Goal: Information Seeking & Learning: Learn about a topic

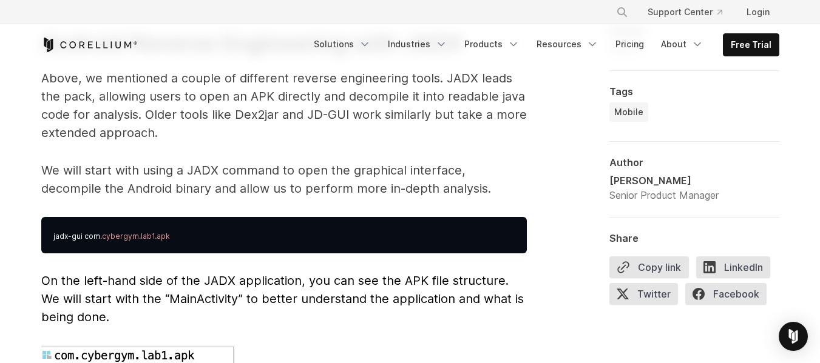
scroll to position [3173, 0]
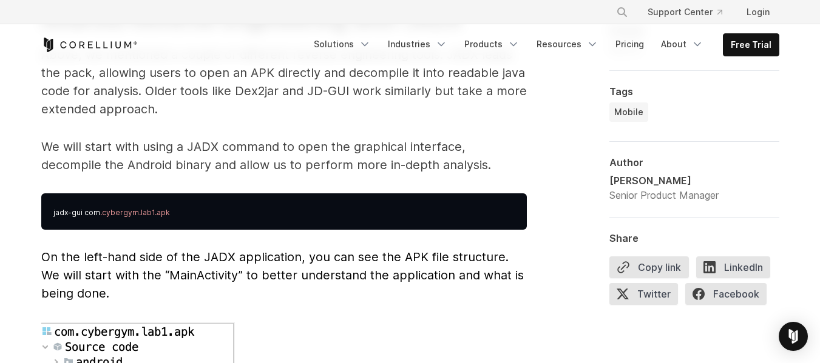
click at [182, 250] on span "On the left-hand side of the JADX application, you can see the APK file structu…" at bounding box center [282, 275] width 482 height 51
click at [172, 250] on span "On the left-hand side of the JADX application, you can see the APK file structu…" at bounding box center [282, 275] width 482 height 51
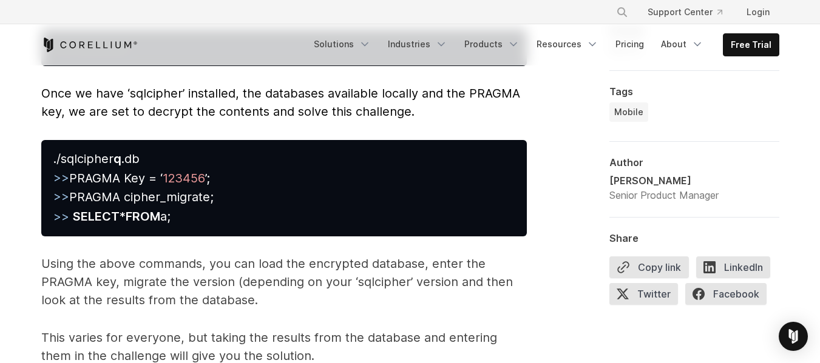
scroll to position [5806, 0]
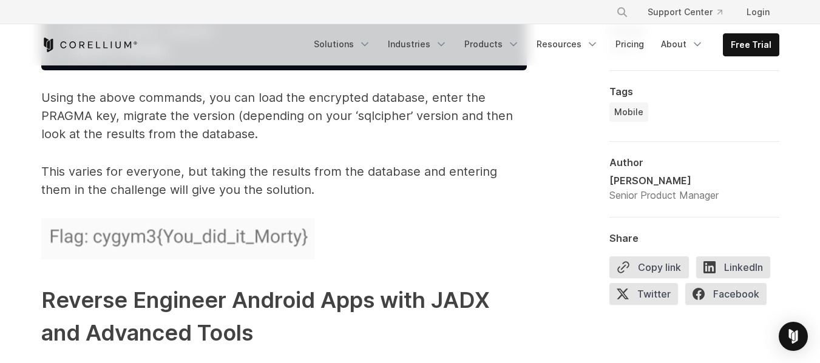
drag, startPoint x: 277, startPoint y: 154, endPoint x: 205, endPoint y: 149, distance: 72.3
click at [205, 163] on p "This varies for everyone, but taking the results from the database and entering…" at bounding box center [283, 181] width 485 height 36
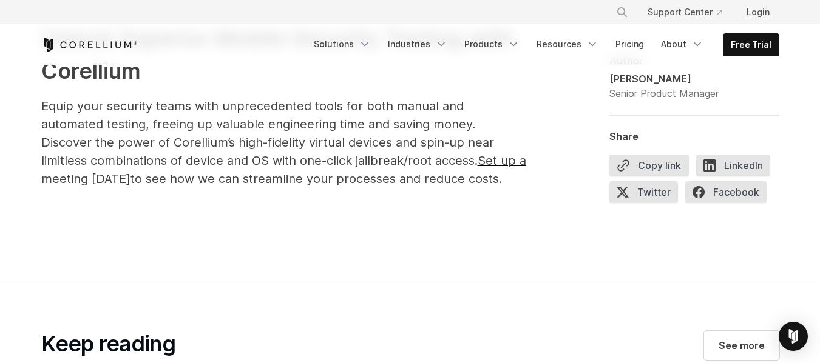
scroll to position [6231, 0]
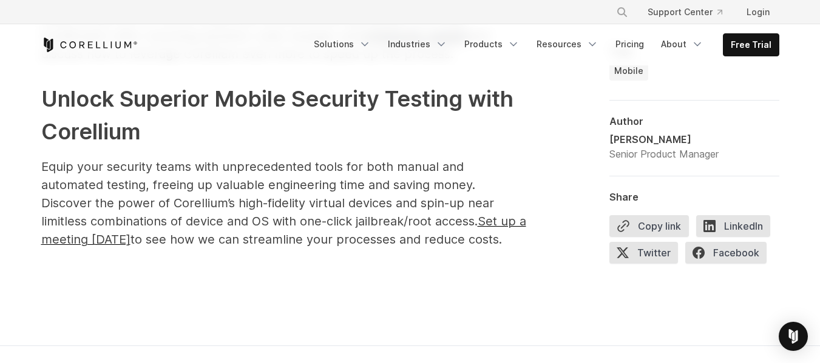
click at [104, 119] on h2 "Unlock Superior Mobile Security Testing with Corellium" at bounding box center [283, 116] width 485 height 66
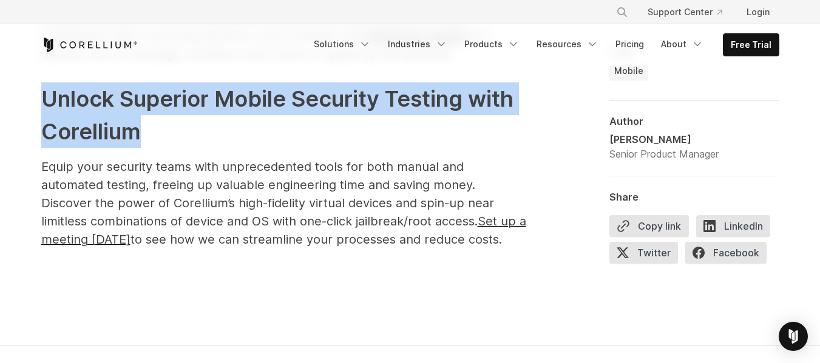
click at [104, 119] on h2 "Unlock Superior Mobile Security Testing with Corellium" at bounding box center [283, 116] width 485 height 66
click at [103, 126] on h2 "Unlock Superior Mobile Security Testing with Corellium" at bounding box center [283, 116] width 485 height 66
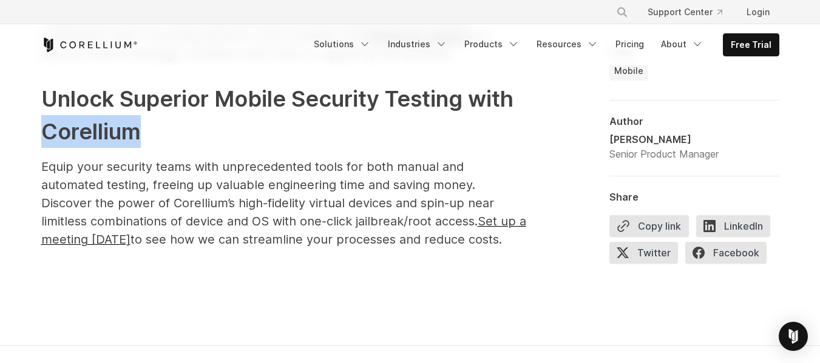
drag, startPoint x: 154, startPoint y: 117, endPoint x: 59, endPoint y: 145, distance: 98.9
click at [43, 121] on h2 "Unlock Superior Mobile Security Testing with Corellium" at bounding box center [283, 116] width 485 height 66
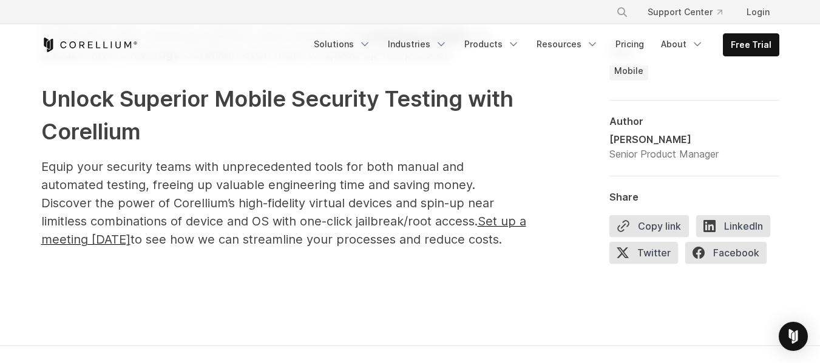
drag, startPoint x: 103, startPoint y: 173, endPoint x: 100, endPoint y: 164, distance: 9.4
click at [101, 167] on span "Equip your security teams with unprecedented tools for both manual and automate…" at bounding box center [267, 194] width 453 height 69
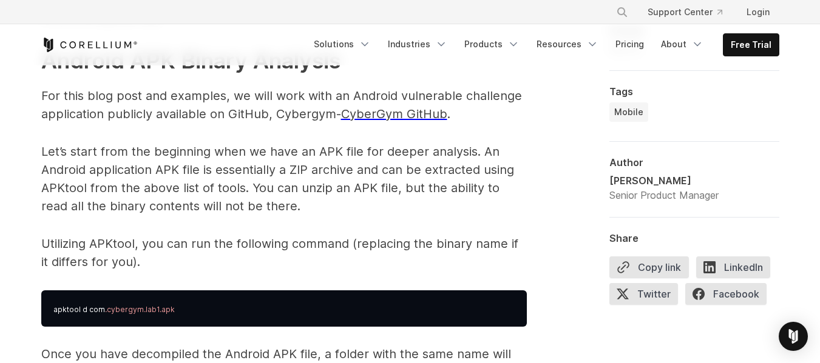
scroll to position [1740, 0]
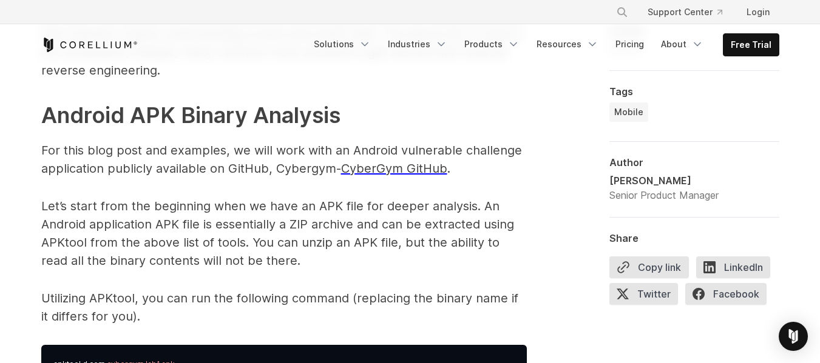
click at [391, 172] on span "CyberGym GitHub" at bounding box center [394, 168] width 106 height 15
